Goal: Check status

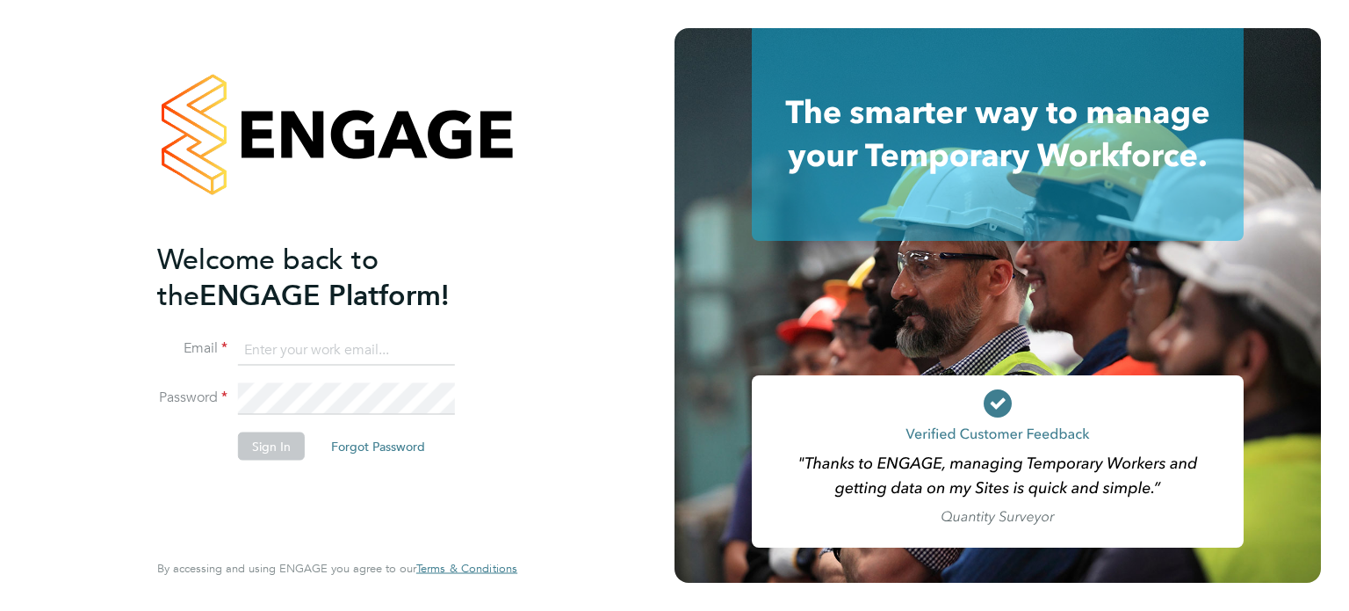
click at [351, 353] on input at bounding box center [346, 350] width 217 height 32
type input "connor.burns@bgis.com"
click at [358, 419] on li "Password" at bounding box center [328, 407] width 343 height 49
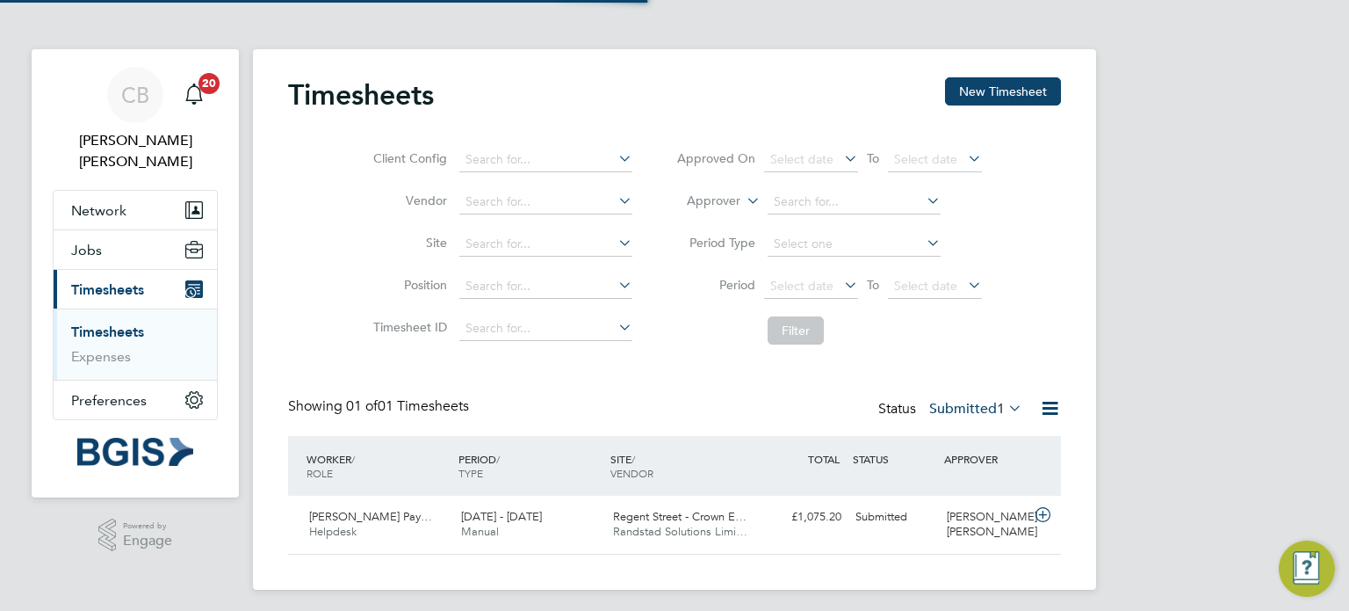
scroll to position [44, 153]
click at [903, 531] on div "Submitted" at bounding box center [894, 517] width 91 height 29
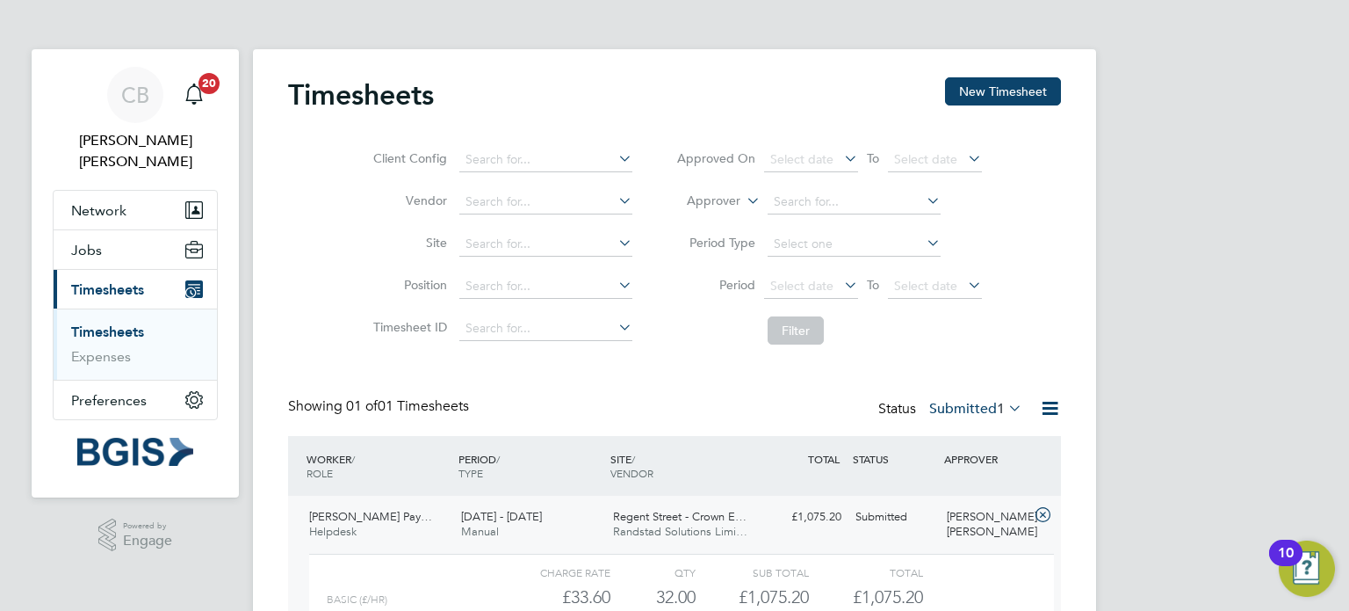
scroll to position [167, 0]
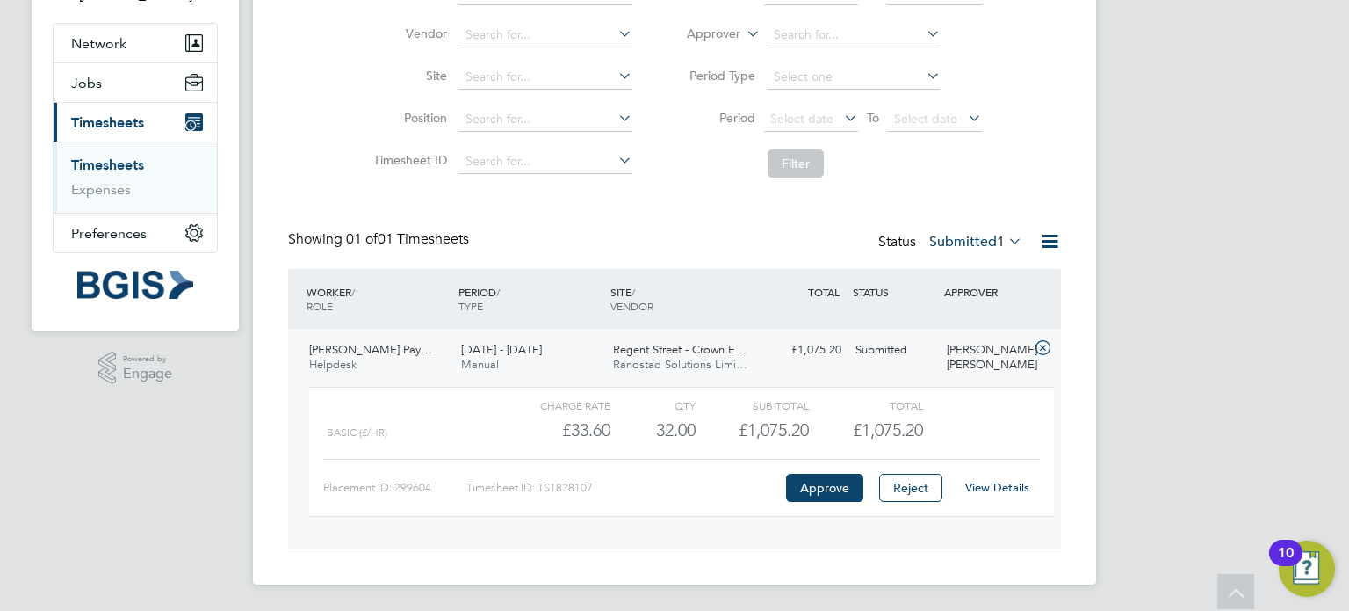
click at [1005, 488] on link "View Details" at bounding box center [998, 487] width 64 height 15
